Goal: Information Seeking & Learning: Learn about a topic

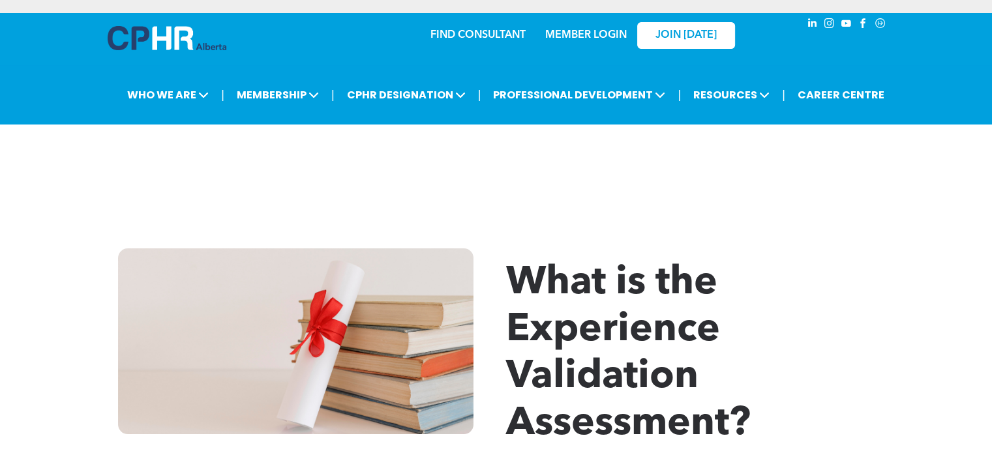
drag, startPoint x: 335, startPoint y: 158, endPoint x: 281, endPoint y: 229, distance: 89.4
click at [281, 229] on div "What is the Experience Validation Assessment?" at bounding box center [496, 348] width 992 height 279
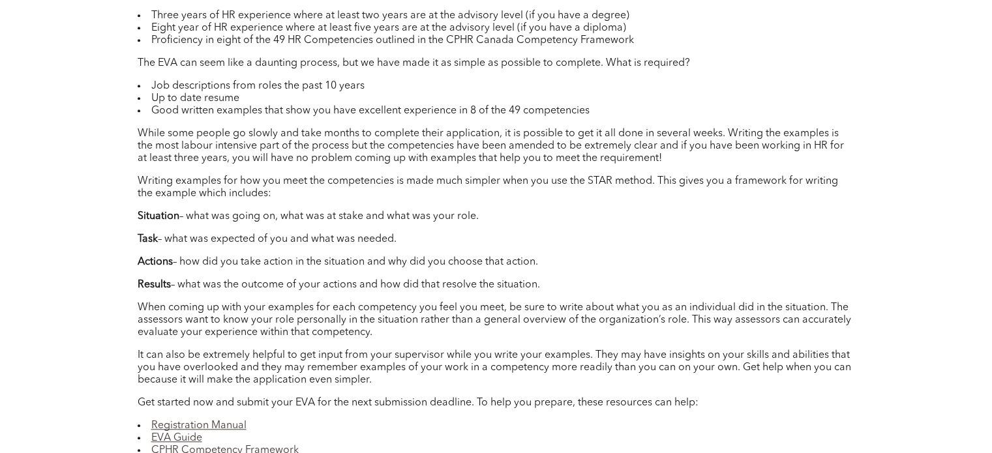
scroll to position [1216, 0]
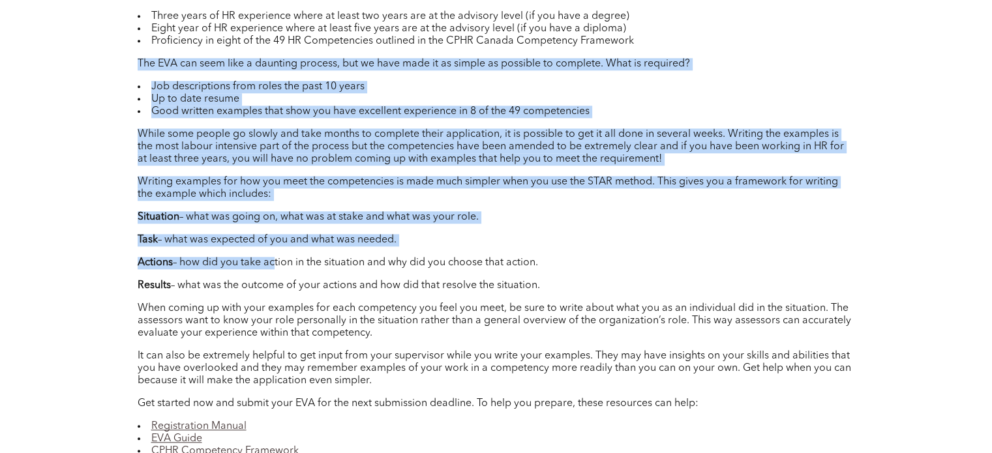
drag, startPoint x: 138, startPoint y: 61, endPoint x: 266, endPoint y: 267, distance: 242.5
click at [266, 267] on div "Author: [PERSON_NAME], Director, Professional Standards, Registrar, CPHR Albert…" at bounding box center [496, 264] width 717 height 789
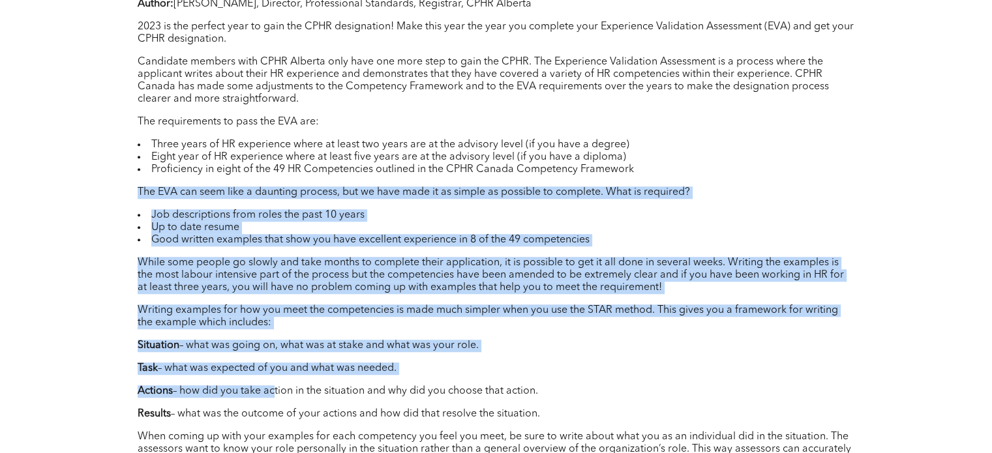
scroll to position [1087, 0]
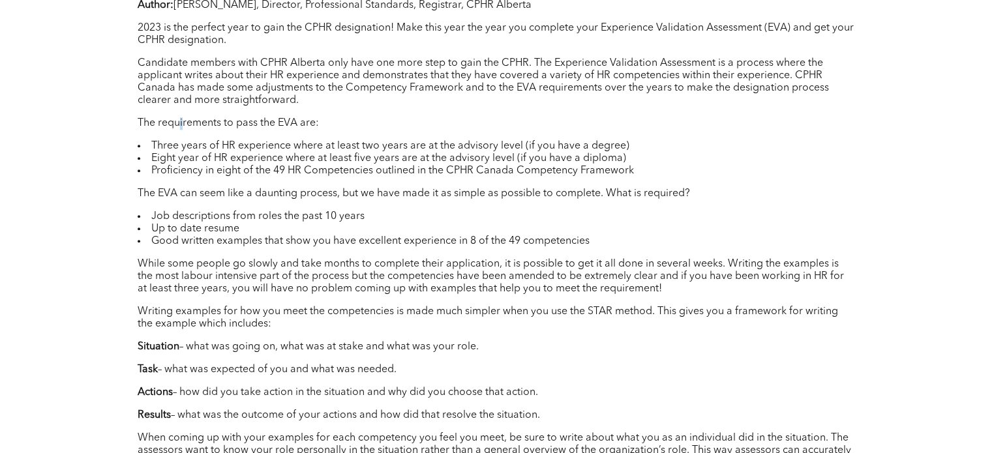
click at [180, 119] on div "Author: [PERSON_NAME], Director, Professional Standards, Registrar, CPHR Albert…" at bounding box center [496, 393] width 717 height 789
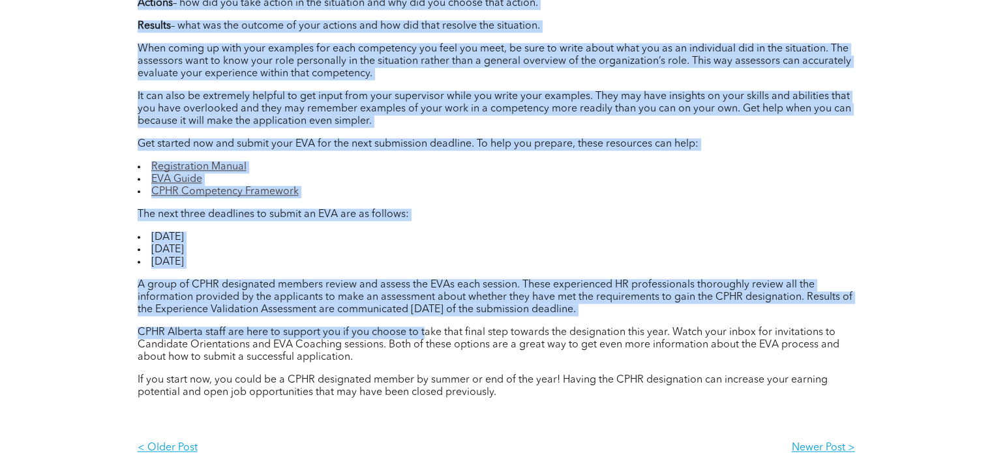
scroll to position [1477, 0]
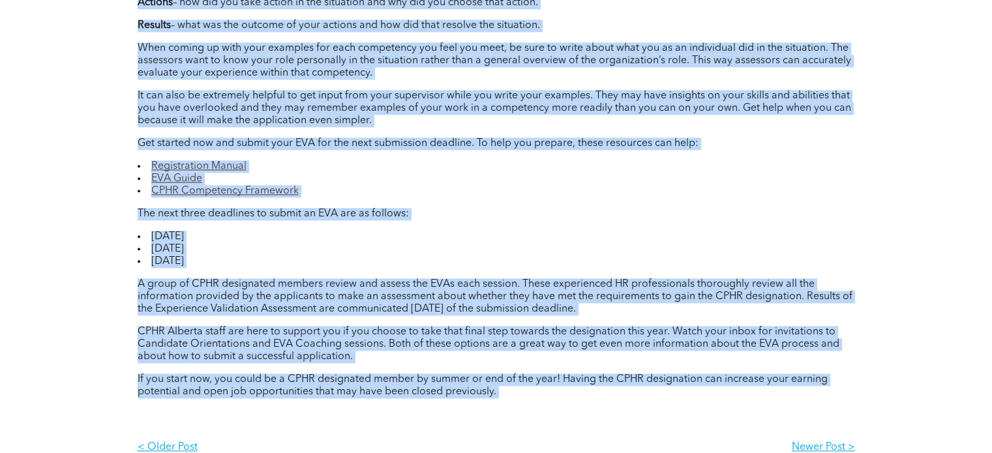
drag, startPoint x: 138, startPoint y: 31, endPoint x: 539, endPoint y: 425, distance: 561.8
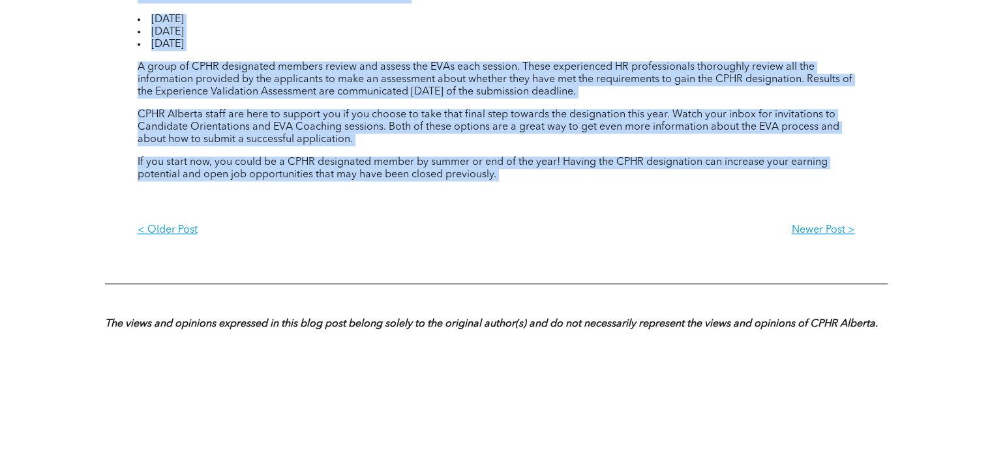
scroll to position [1695, 0]
copy div "7390 lo ips dolorsi amet co adip eli SEDD eiusmodtemp! Inci utla etdo mag aliq …"
